Goal: Transaction & Acquisition: Book appointment/travel/reservation

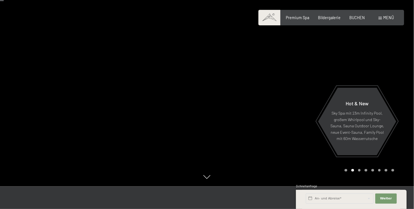
click at [387, 19] on span "Menü" at bounding box center [388, 17] width 11 height 5
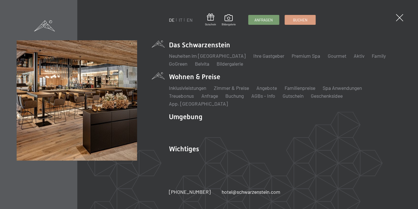
click at [182, 83] on li "Wohnen & Preise Inklusivleistungen Zimmer & Preise Liste Angebote Liste Familie…" at bounding box center [285, 89] width 233 height 35
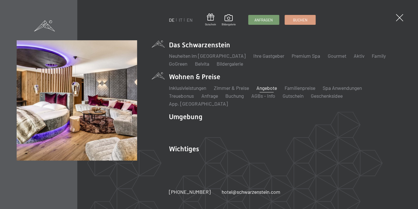
click at [274, 91] on link "Angebote" at bounding box center [267, 88] width 21 height 6
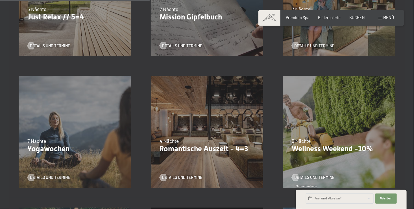
scroll to position [349, 0]
click at [192, 172] on div "Details und Termine" at bounding box center [204, 174] width 91 height 13
click at [235, 148] on p "Romantische Auszeit - 4=3" at bounding box center [206, 148] width 95 height 9
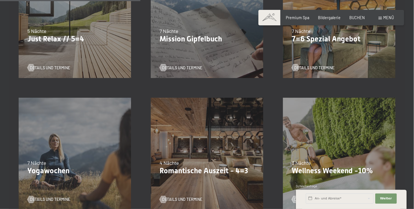
click at [224, 175] on p "Romantische Auszeit - 4=3" at bounding box center [206, 171] width 95 height 9
click at [228, 175] on p "Romantische Auszeit - 4=3" at bounding box center [206, 171] width 95 height 9
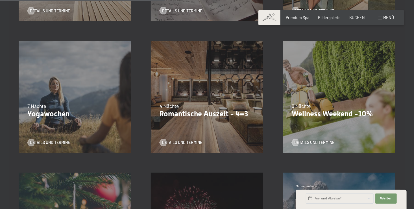
scroll to position [336, 0]
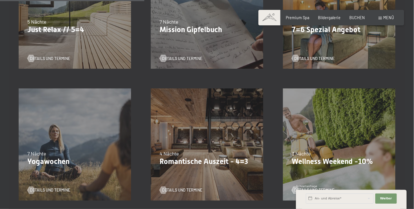
click at [191, 139] on div "09.11.–05.12.2025 08.12.–19.12.2025 11.01.–23.01.2026 08.03.–27.03.2026 29.03.–…" at bounding box center [207, 145] width 132 height 132
click at [201, 189] on span "Details und Termine" at bounding box center [188, 191] width 40 height 6
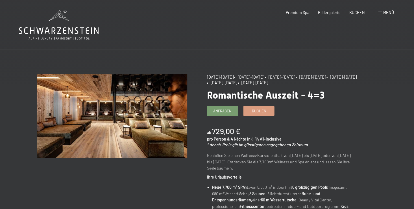
click at [386, 12] on span "Menü" at bounding box center [388, 12] width 11 height 5
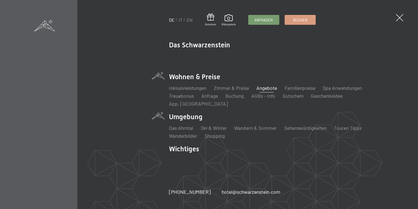
click at [199, 115] on li "Umgebung Das Ahrntal Ski & Winter Skifahren Skischule Wandern & Sommer Wandern …" at bounding box center [285, 125] width 233 height 27
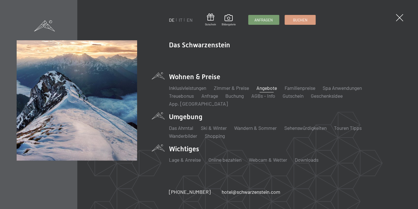
click at [191, 154] on div "Lage & Anreise Online bezahlen Webcam & Wetter Downloads" at bounding box center [285, 161] width 233 height 15
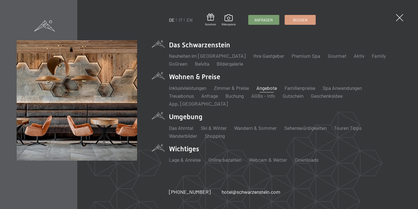
click at [227, 52] on li "Das Schwarzenstein Neuheiten im Schwarzenstein Ihre Gastgeber Premium Spa Gourm…" at bounding box center [285, 53] width 233 height 27
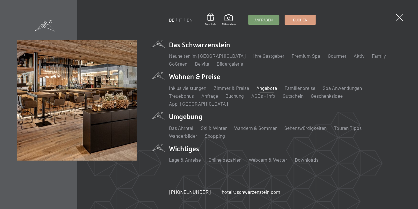
click at [297, 60] on li "Premium Spa" at bounding box center [306, 55] width 29 height 7
click at [298, 59] on link "Premium Spa" at bounding box center [306, 56] width 29 height 6
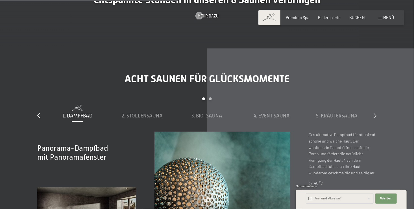
scroll to position [1518, 0]
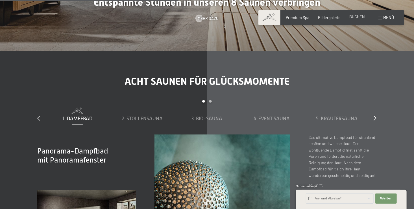
click at [357, 17] on span "BUCHEN" at bounding box center [357, 16] width 16 height 5
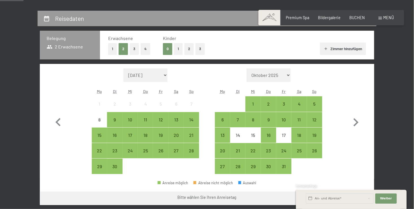
scroll to position [108, 0]
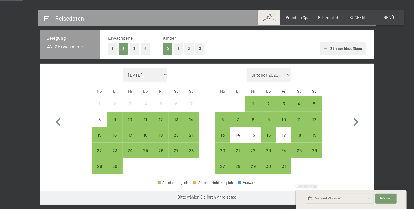
click at [190, 121] on span "Einwilligung Marketing*" at bounding box center [175, 121] width 47 height 6
click at [149, 121] on input "Einwilligung Marketing*" at bounding box center [147, 121] width 6 height 6
click at [129, 139] on div "17" at bounding box center [130, 140] width 14 height 14
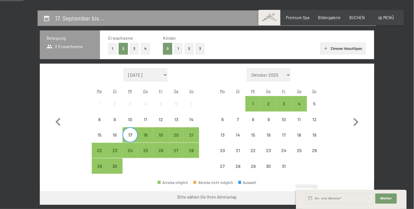
click at [194, 119] on span "Einwilligung Marketing*" at bounding box center [175, 121] width 47 height 6
click at [149, 119] on input "Einwilligung Marketing*" at bounding box center [147, 121] width 6 height 6
click at [157, 134] on div "19" at bounding box center [161, 140] width 14 height 14
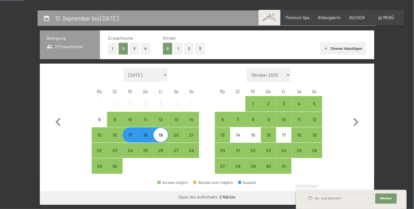
click at [191, 120] on span "Einwilligung Marketing*" at bounding box center [175, 121] width 47 height 6
click at [149, 120] on input "Einwilligung Marketing*" at bounding box center [147, 121] width 6 height 6
click at [193, 126] on div "14" at bounding box center [191, 124] width 14 height 14
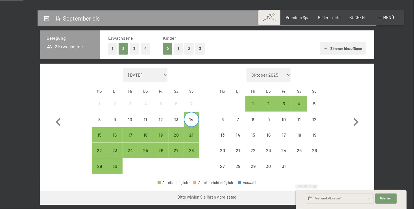
click at [191, 122] on span "Einwilligung Marketing*" at bounding box center [175, 121] width 47 height 6
click at [149, 122] on input "Einwilligung Marketing*" at bounding box center [147, 121] width 6 height 6
checkbox input "false"
click at [134, 142] on div "17" at bounding box center [130, 140] width 14 height 14
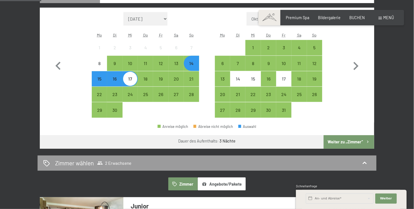
click at [344, 148] on button "Weiter zu „Zimmer“" at bounding box center [348, 142] width 51 height 14
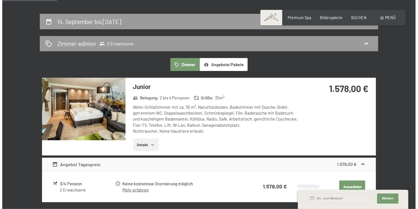
scroll to position [10, 0]
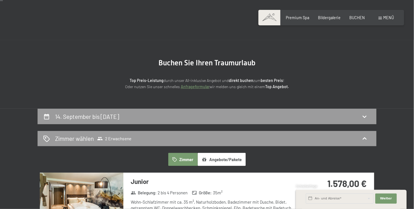
click at [387, 20] on div "Menü" at bounding box center [386, 18] width 16 height 6
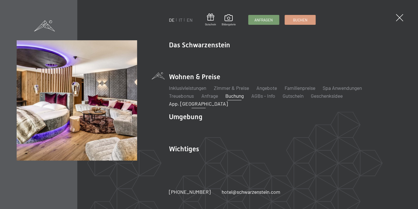
click at [228, 102] on link "App. [GEOGRAPHIC_DATA]" at bounding box center [198, 104] width 59 height 6
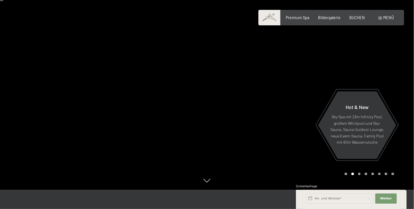
scroll to position [19, 0]
click at [360, 173] on div "Carousel Page 3" at bounding box center [359, 174] width 3 height 3
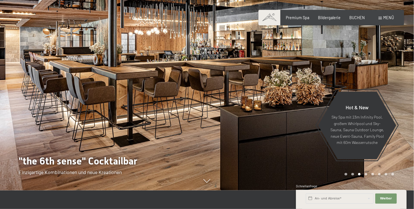
click at [367, 174] on div "Carousel Page 4" at bounding box center [365, 174] width 3 height 3
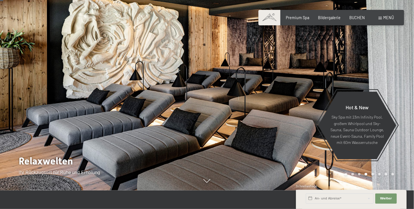
click at [372, 175] on div "Carousel Page 5" at bounding box center [372, 174] width 3 height 3
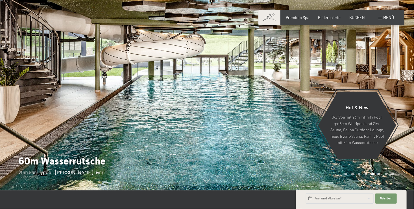
click at [384, 175] on div "Carousel Pagination" at bounding box center [367, 174] width 51 height 3
click at [384, 175] on div "Carousel Page 7" at bounding box center [385, 174] width 3 height 3
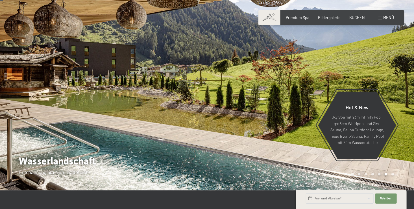
click at [392, 174] on div "Carousel Page 8" at bounding box center [392, 174] width 3 height 3
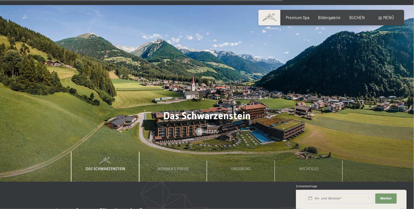
scroll to position [1599, 0]
click at [180, 156] on div "Wohnen & Preise" at bounding box center [173, 167] width 39 height 30
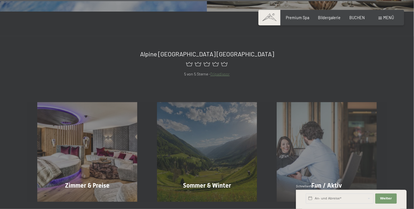
scroll to position [2159, 0]
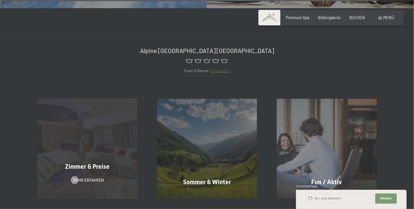
click at [109, 163] on div "Zimmer & Preise" at bounding box center [87, 167] width 120 height 9
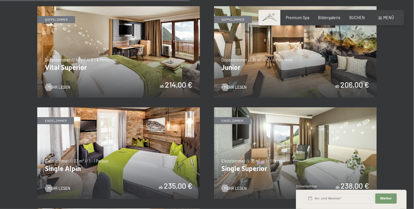
scroll to position [722, 0]
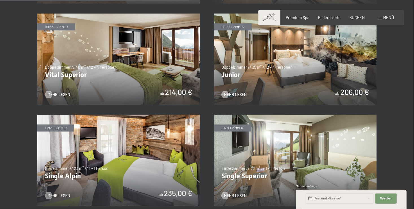
click at [367, 89] on img at bounding box center [295, 59] width 163 height 91
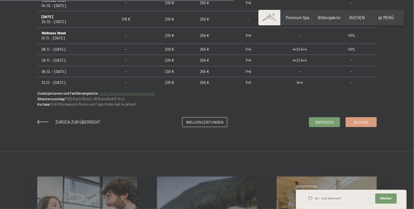
scroll to position [398, 0]
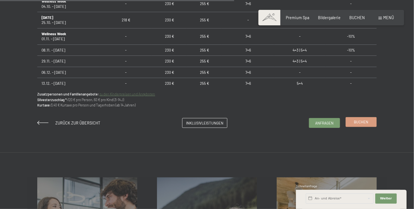
click at [358, 122] on span "Buchen" at bounding box center [361, 122] width 14 height 5
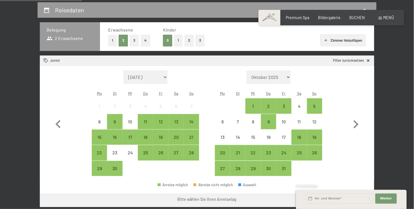
scroll to position [123, 0]
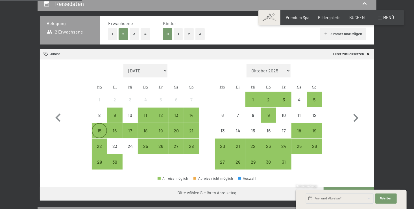
click at [95, 132] on div "15" at bounding box center [99, 136] width 14 height 14
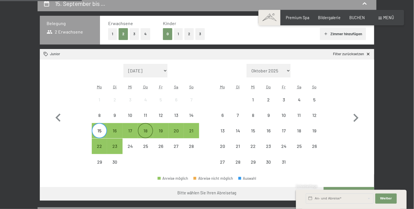
click at [152, 129] on div "18" at bounding box center [145, 136] width 14 height 14
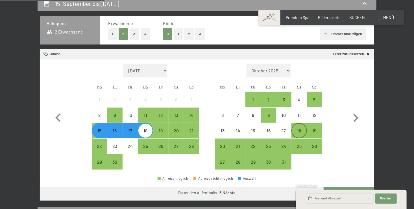
scroll to position [195, 0]
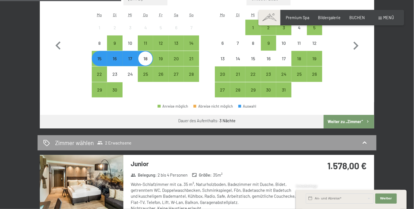
click at [352, 122] on button "Weiter zu „Zimmer“" at bounding box center [348, 122] width 51 height 14
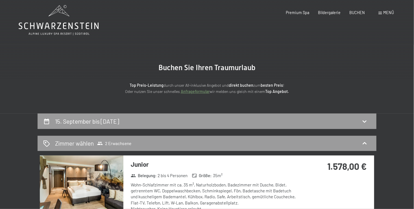
scroll to position [0, 0]
